Goal: Information Seeking & Learning: Understand process/instructions

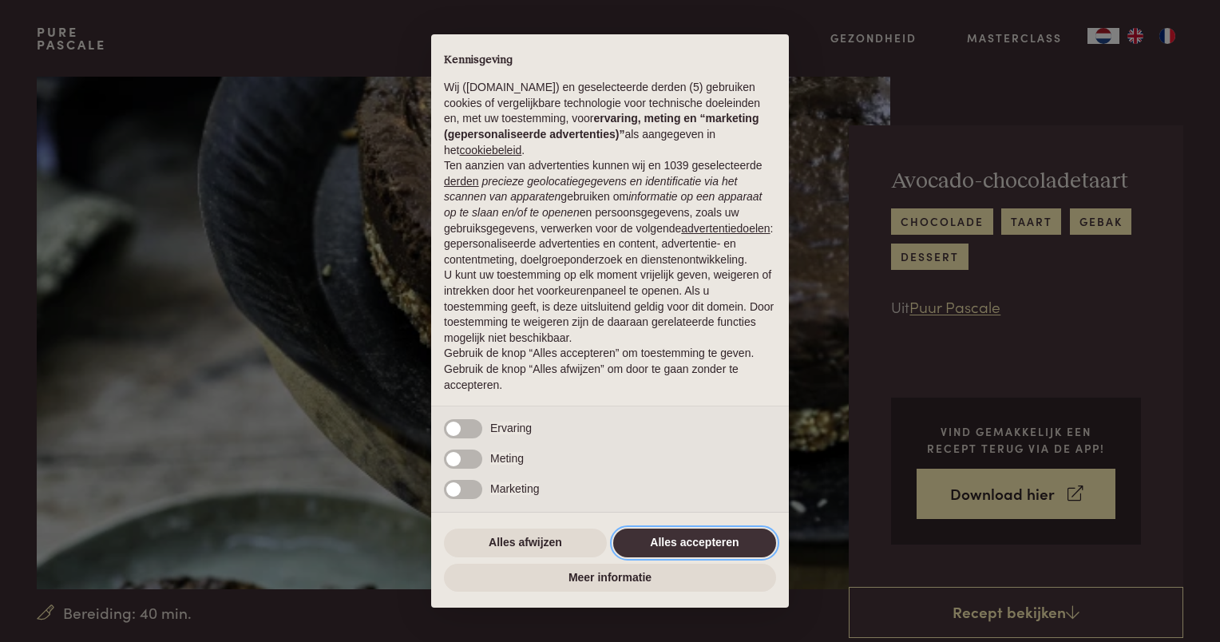
click at [683, 535] on button "Alles accepteren" at bounding box center [694, 543] width 163 height 29
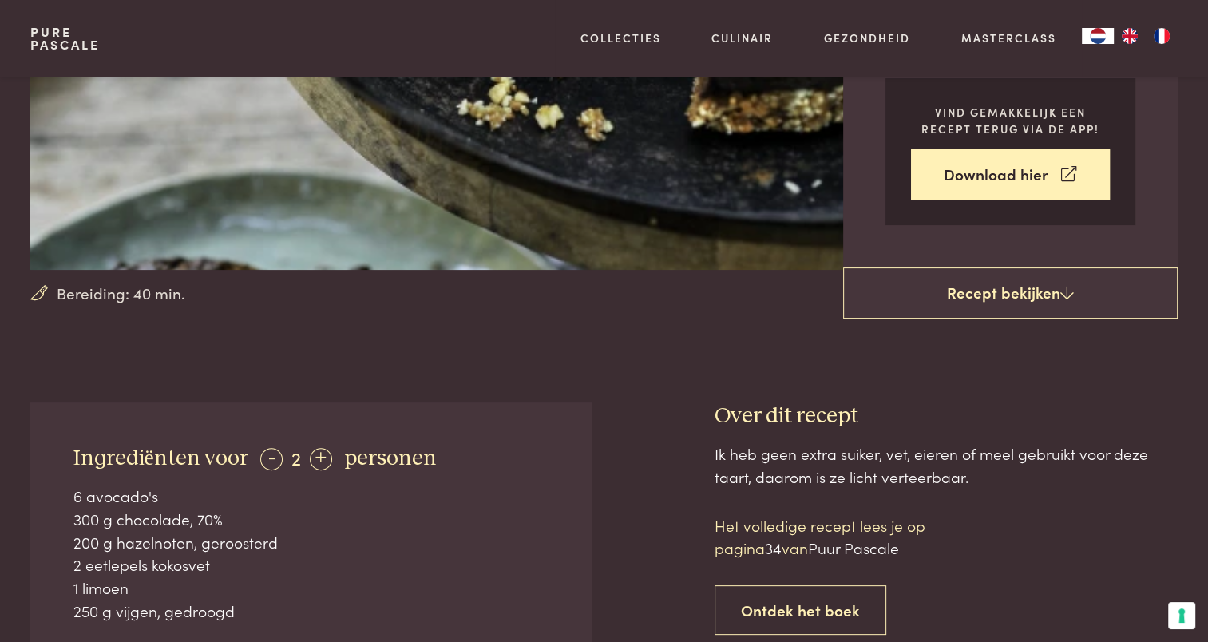
scroll to position [479, 0]
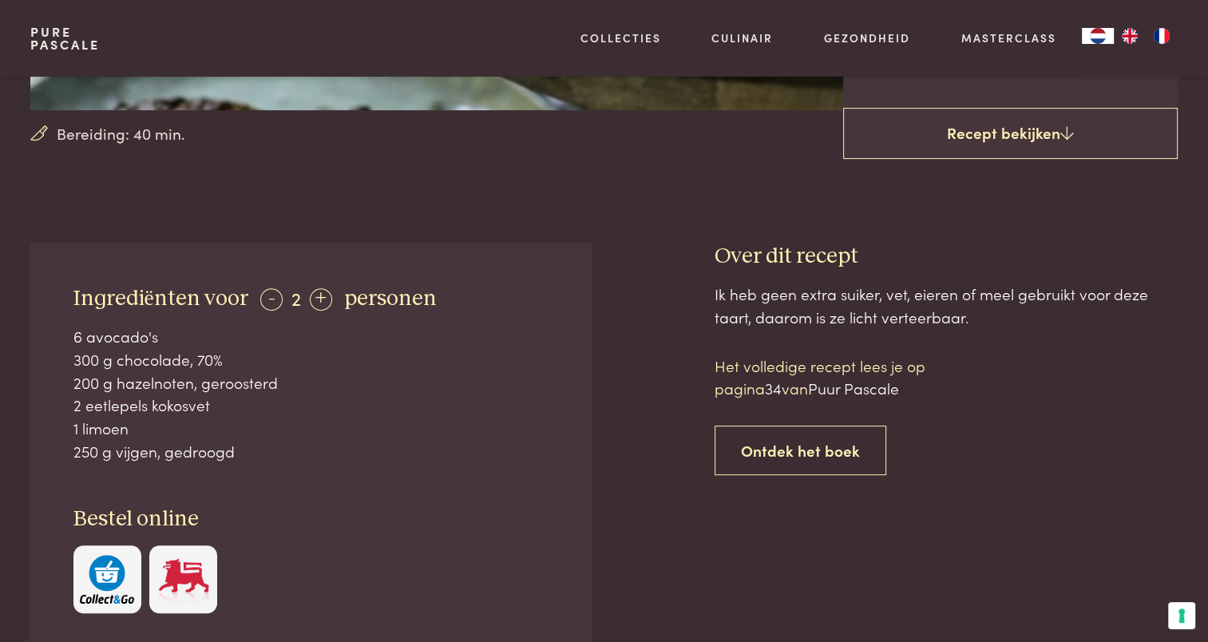
drag, startPoint x: 73, startPoint y: 336, endPoint x: 243, endPoint y: 451, distance: 204.7
click at [243, 451] on div "6 avocado's 300 g chocolade, 70% 200 g hazelnoten, geroosterd 2 eetlepels kokos…" at bounding box center [311, 393] width 476 height 137
drag, startPoint x: 243, startPoint y: 451, endPoint x: 121, endPoint y: 365, distance: 149.6
copy div "6 avocado's 300 g chocolade, 70% 200 g hazelnoten, geroosterd 2 eetlepels kokos…"
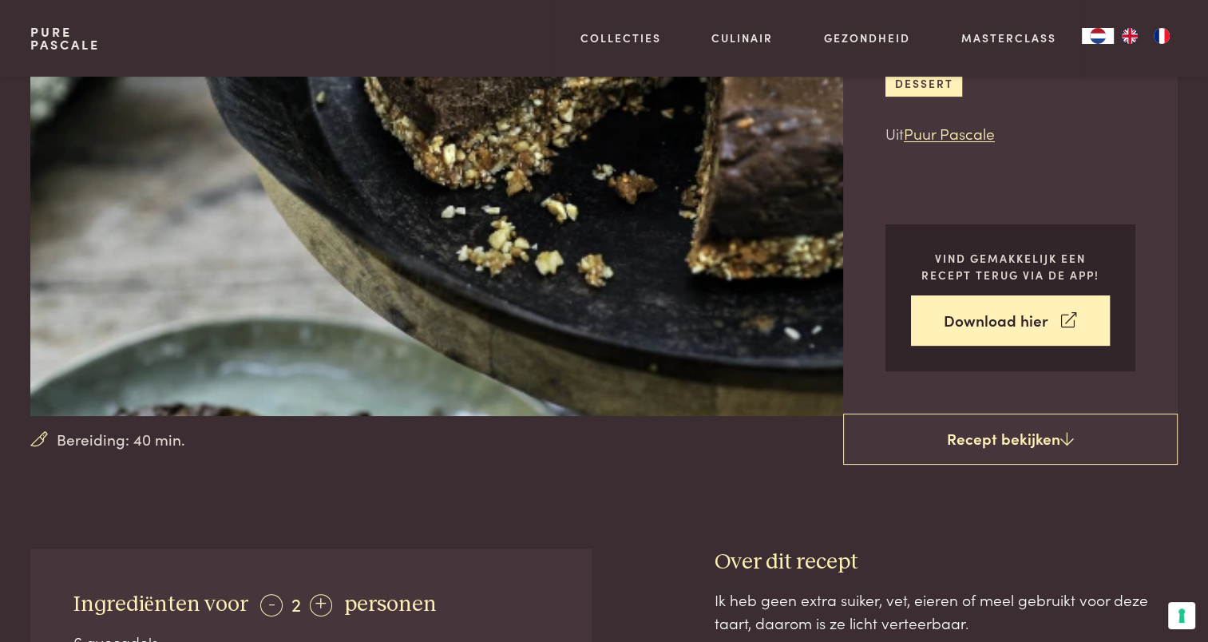
scroll to position [160, 0]
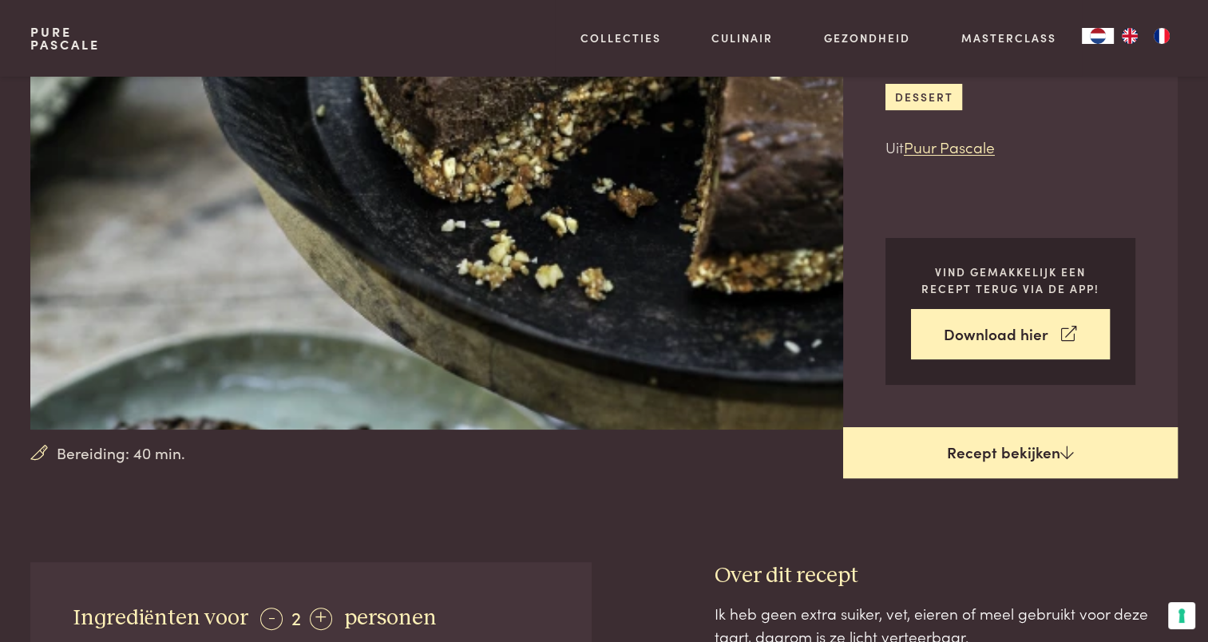
click at [1006, 454] on link "Recept bekijken" at bounding box center [1010, 452] width 335 height 51
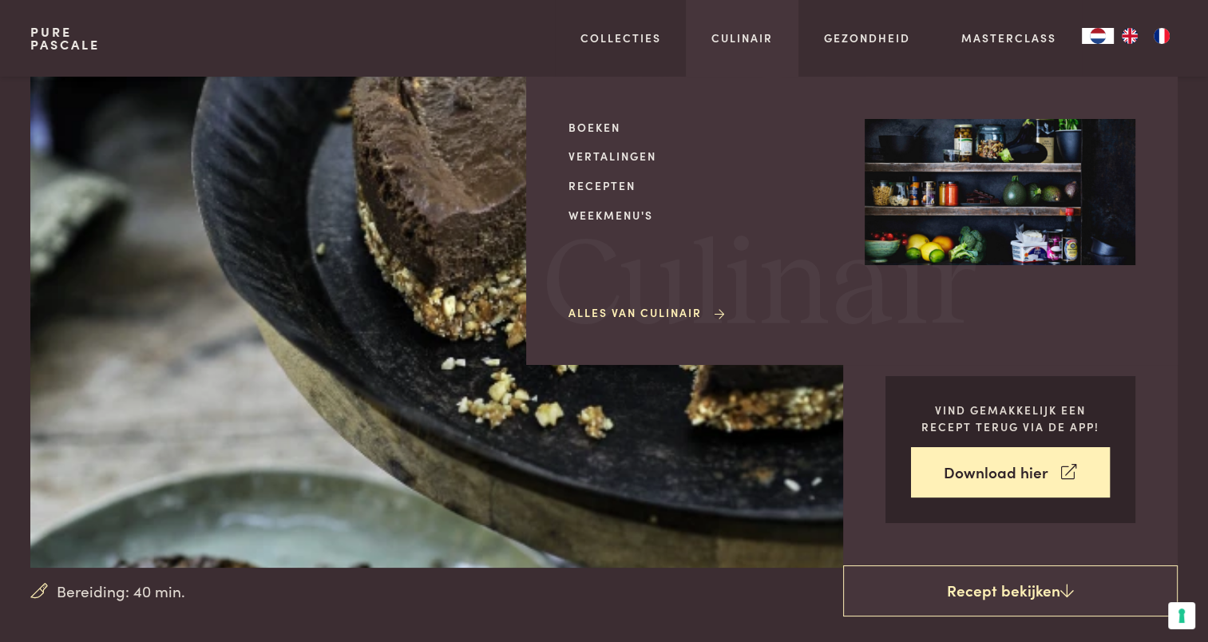
scroll to position [3, 0]
